Goal: Navigation & Orientation: Understand site structure

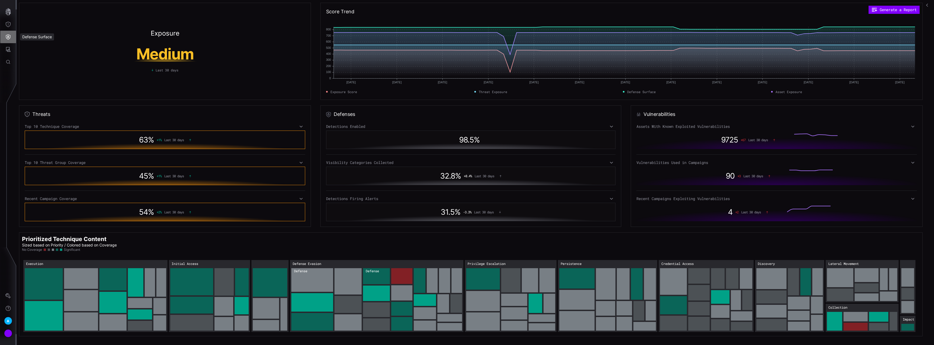
click at [7, 37] on icon "Defense Surface" at bounding box center [7, 36] width 5 height 5
click at [40, 60] on div "Detections" at bounding box center [51, 61] width 41 height 7
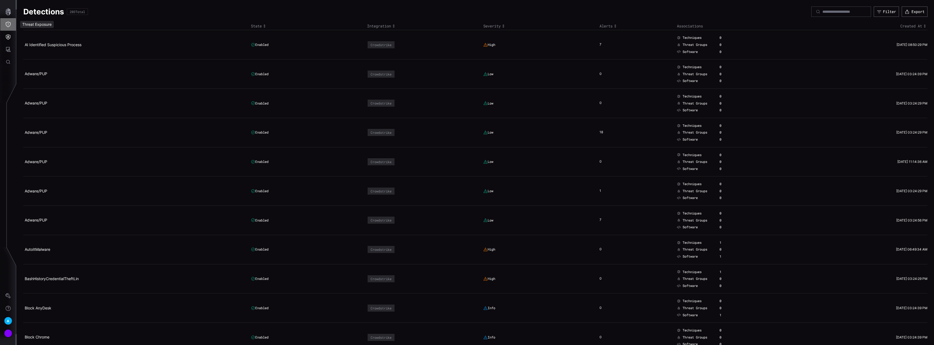
click at [9, 25] on icon "Threat Exposure" at bounding box center [7, 24] width 5 height 5
click at [45, 73] on div "Threat Groups" at bounding box center [46, 73] width 31 height 7
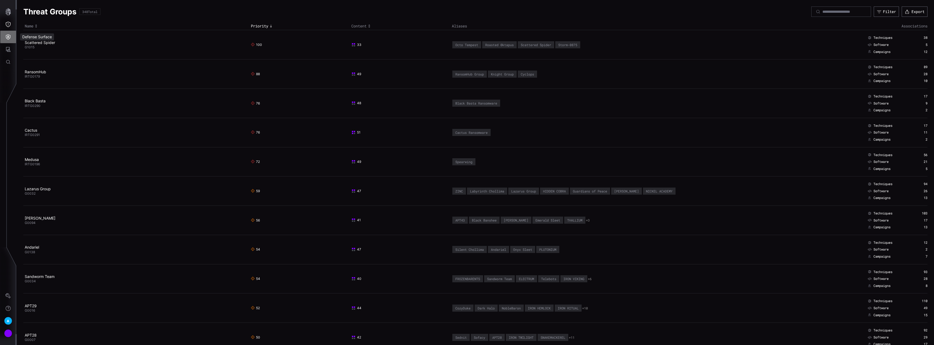
click at [10, 37] on icon "Defense Surface" at bounding box center [8, 36] width 5 height 5
click at [44, 60] on div "Detections" at bounding box center [51, 61] width 41 height 7
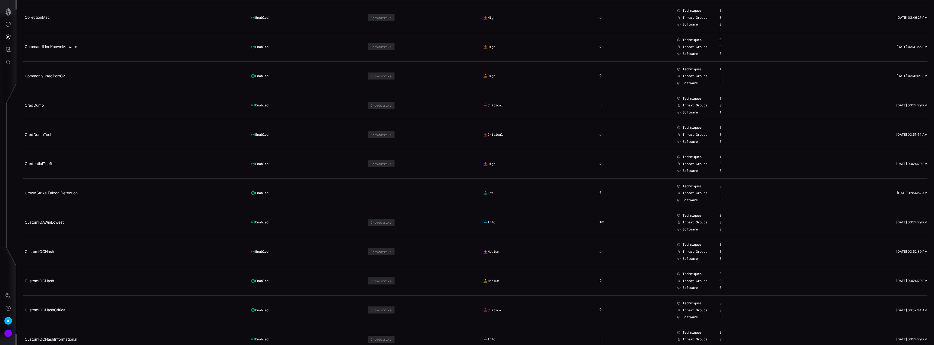
scroll to position [1358, 0]
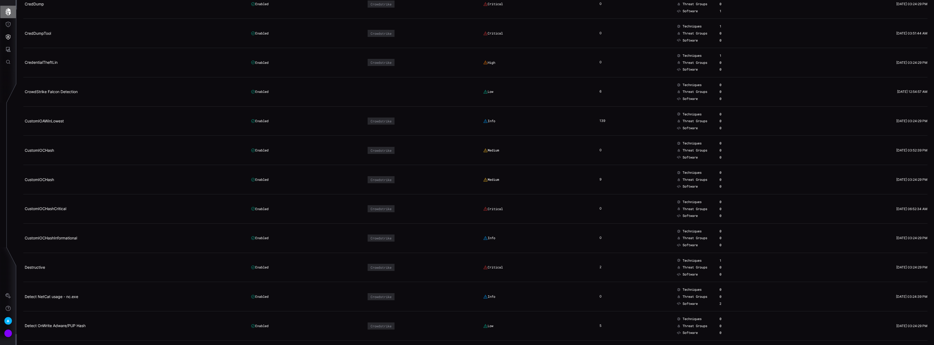
click at [8, 14] on icon "button" at bounding box center [8, 12] width 8 height 8
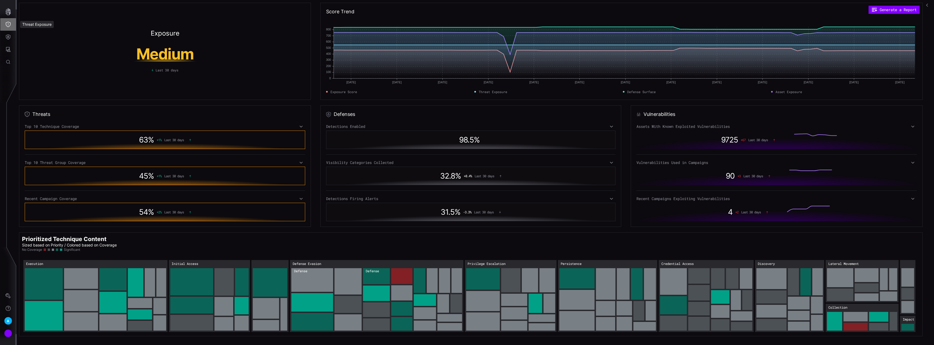
click at [8, 27] on icon "Threat Exposure" at bounding box center [8, 24] width 5 height 5
click at [6, 51] on div at bounding box center [467, 172] width 934 height 345
click at [5, 294] on button "Settings" at bounding box center [8, 296] width 16 height 12
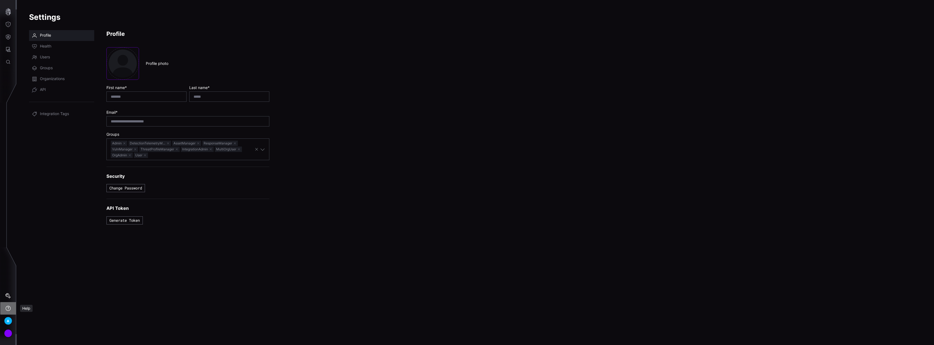
click at [10, 307] on icon "Help" at bounding box center [7, 308] width 5 height 5
drag, startPoint x: 2, startPoint y: 294, endPoint x: 6, endPoint y: 294, distance: 3.6
click at [3, 294] on div at bounding box center [467, 172] width 934 height 345
click at [61, 59] on link "Users" at bounding box center [61, 57] width 65 height 11
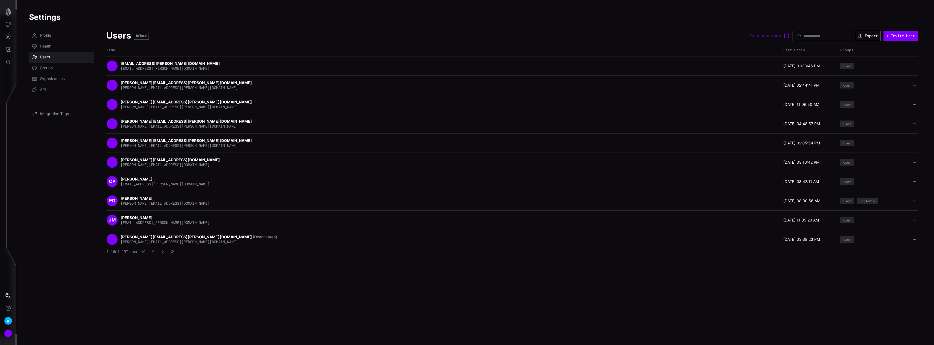
click at [864, 35] on button "Export" at bounding box center [868, 36] width 26 height 10
click at [686, 30] on div "Users 19 Total" at bounding box center [427, 35] width 643 height 11
click at [165, 252] on icon "button" at bounding box center [163, 252] width 4 height 4
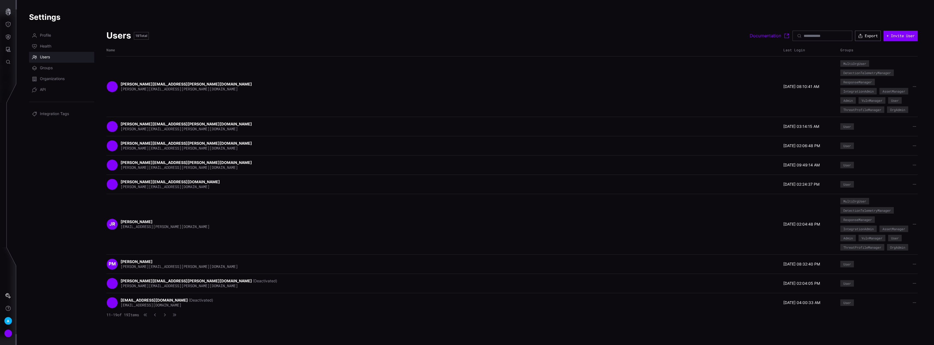
scroll to position [10, 0]
click at [156, 317] on icon "button" at bounding box center [155, 315] width 2 height 3
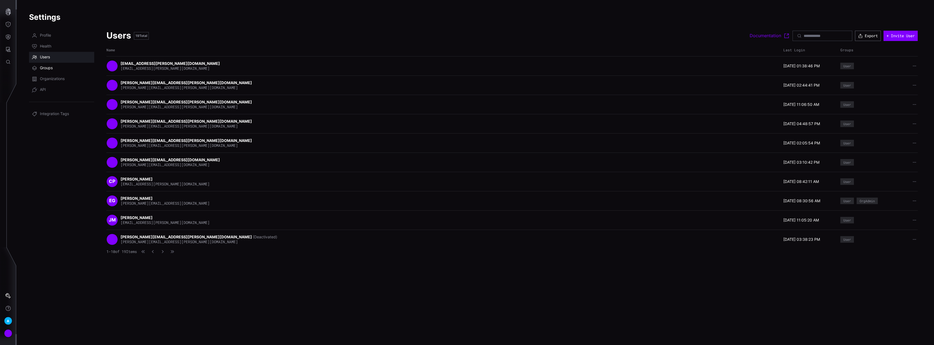
click at [54, 70] on link "Groups" at bounding box center [61, 68] width 65 height 11
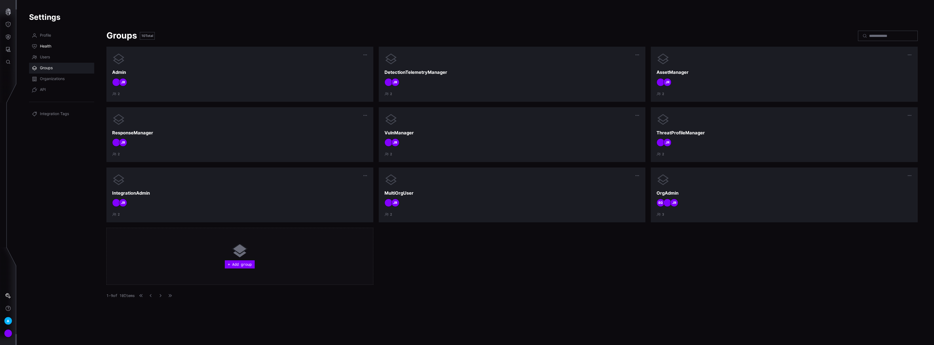
click at [51, 42] on link "Health" at bounding box center [61, 46] width 65 height 11
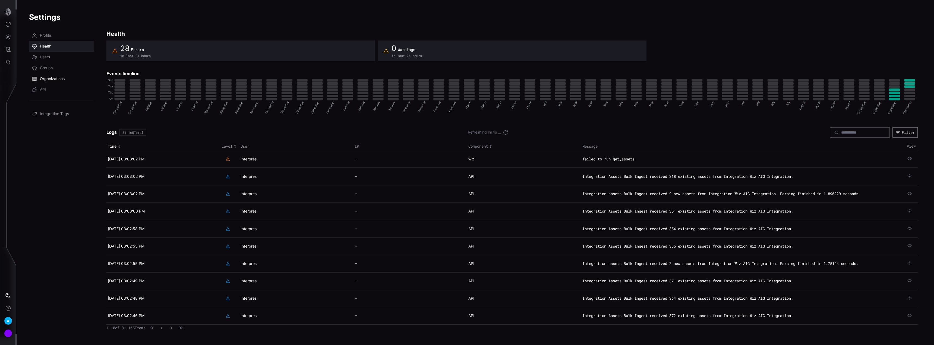
click at [47, 77] on span "Organizations" at bounding box center [52, 78] width 25 height 5
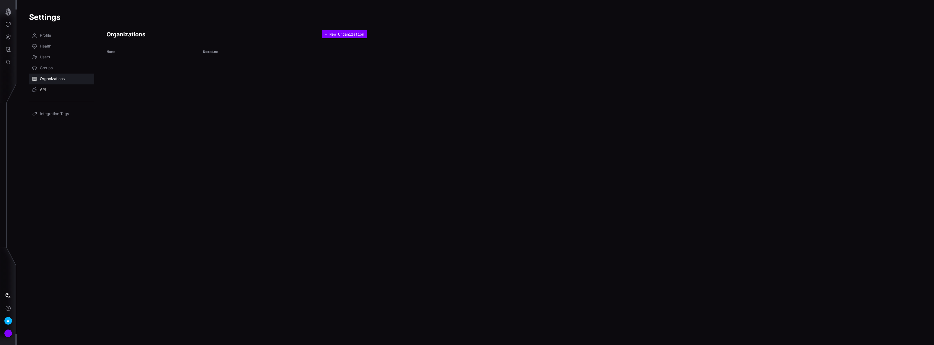
click at [50, 91] on link "API" at bounding box center [61, 89] width 65 height 11
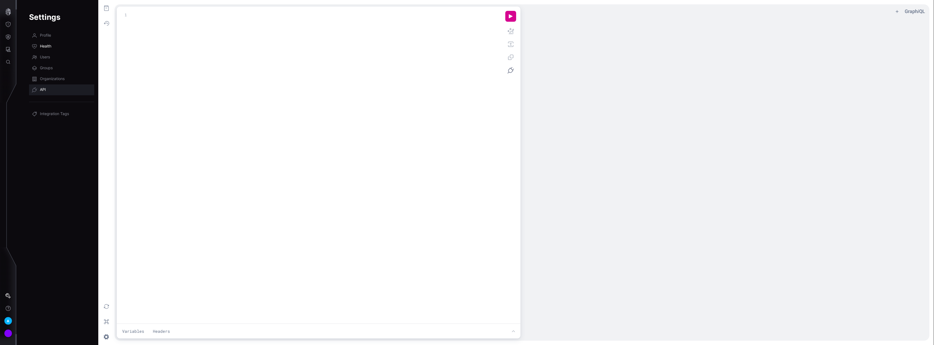
click at [48, 48] on span "Health" at bounding box center [45, 46] width 11 height 5
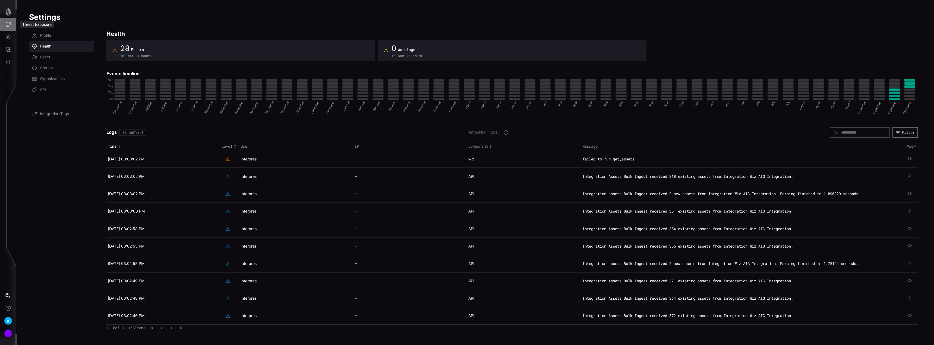
click at [6, 26] on icon "Threat Exposure" at bounding box center [7, 24] width 5 height 5
click at [7, 8] on div at bounding box center [467, 172] width 934 height 345
click at [7, 10] on icon "button" at bounding box center [8, 12] width 8 height 8
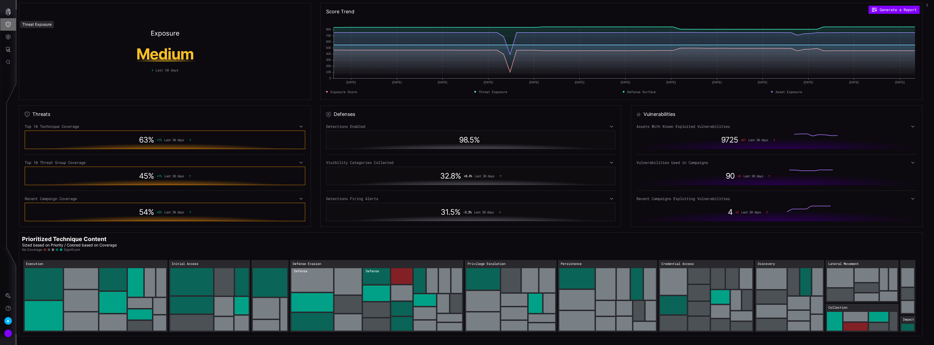
click at [4, 27] on button "Threat Exposure" at bounding box center [8, 24] width 16 height 12
